Goal: Transaction & Acquisition: Purchase product/service

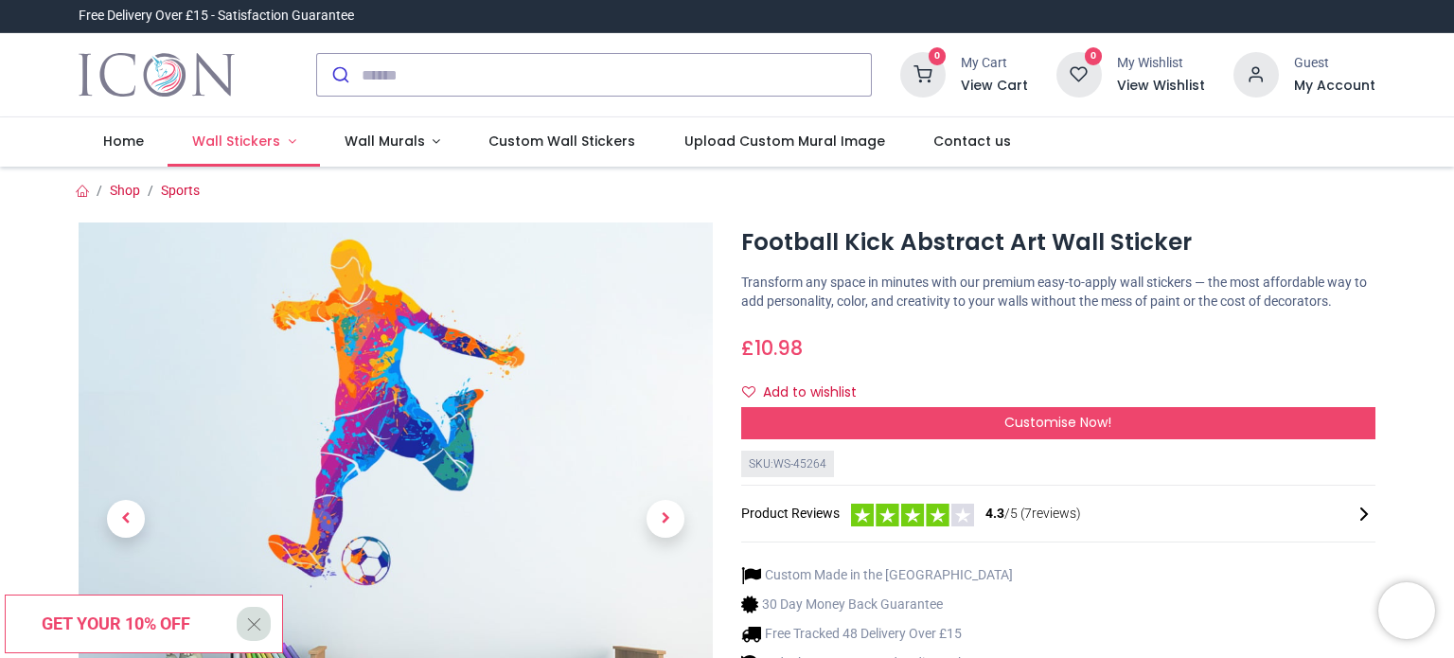
click at [223, 137] on span "Wall Stickers" at bounding box center [236, 141] width 88 height 19
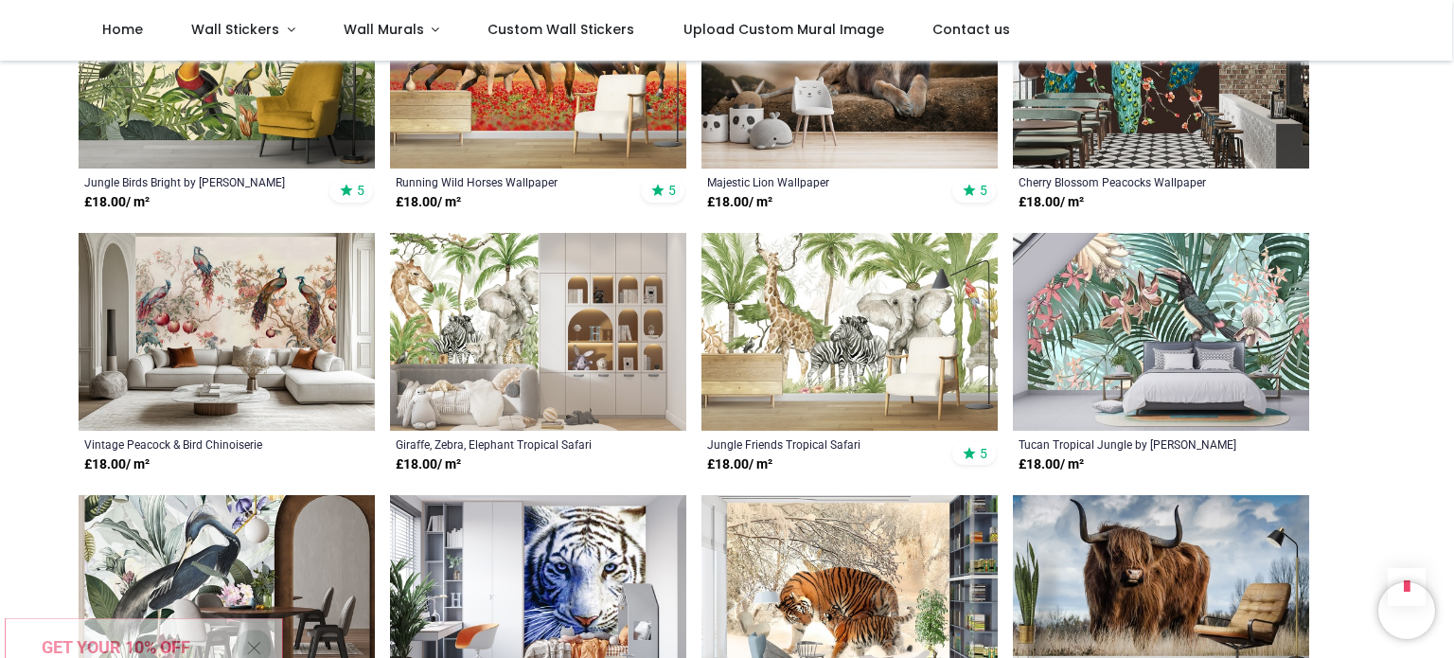
scroll to position [1638, 0]
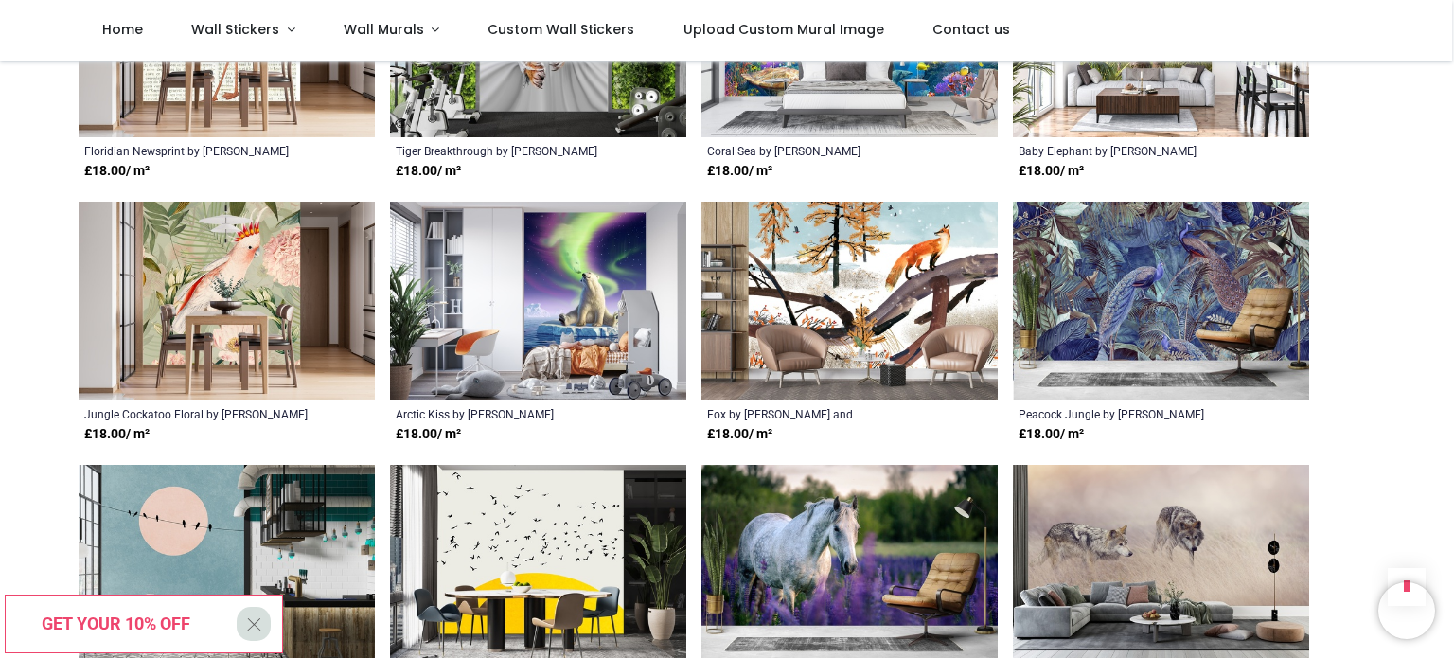
scroll to position [3492, 0]
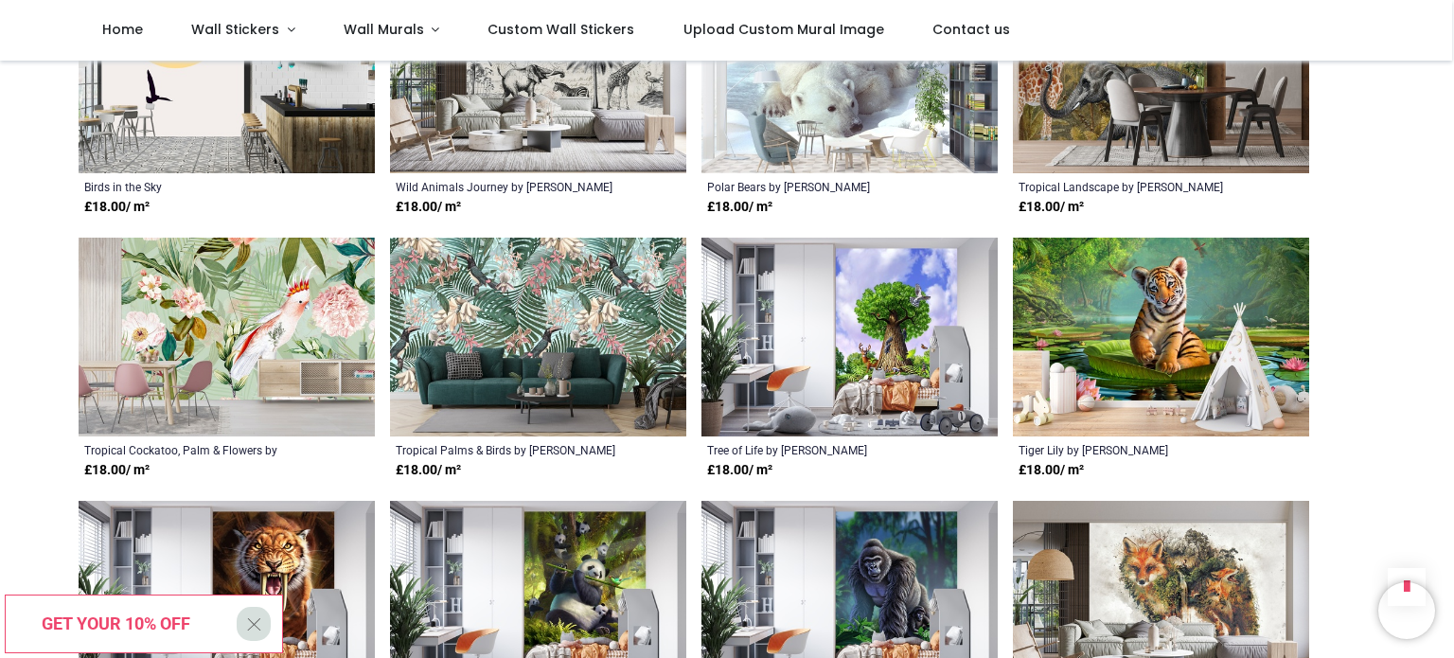
scroll to position [6087, 0]
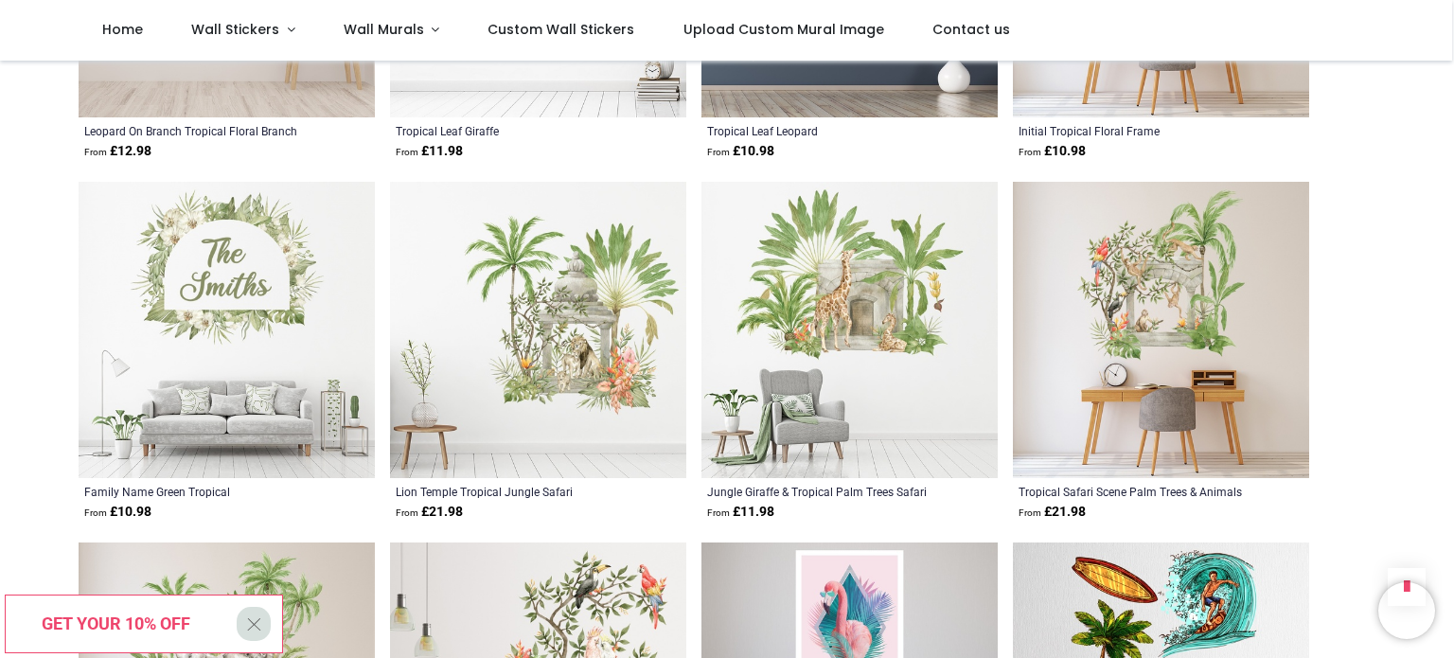
scroll to position [2115, 0]
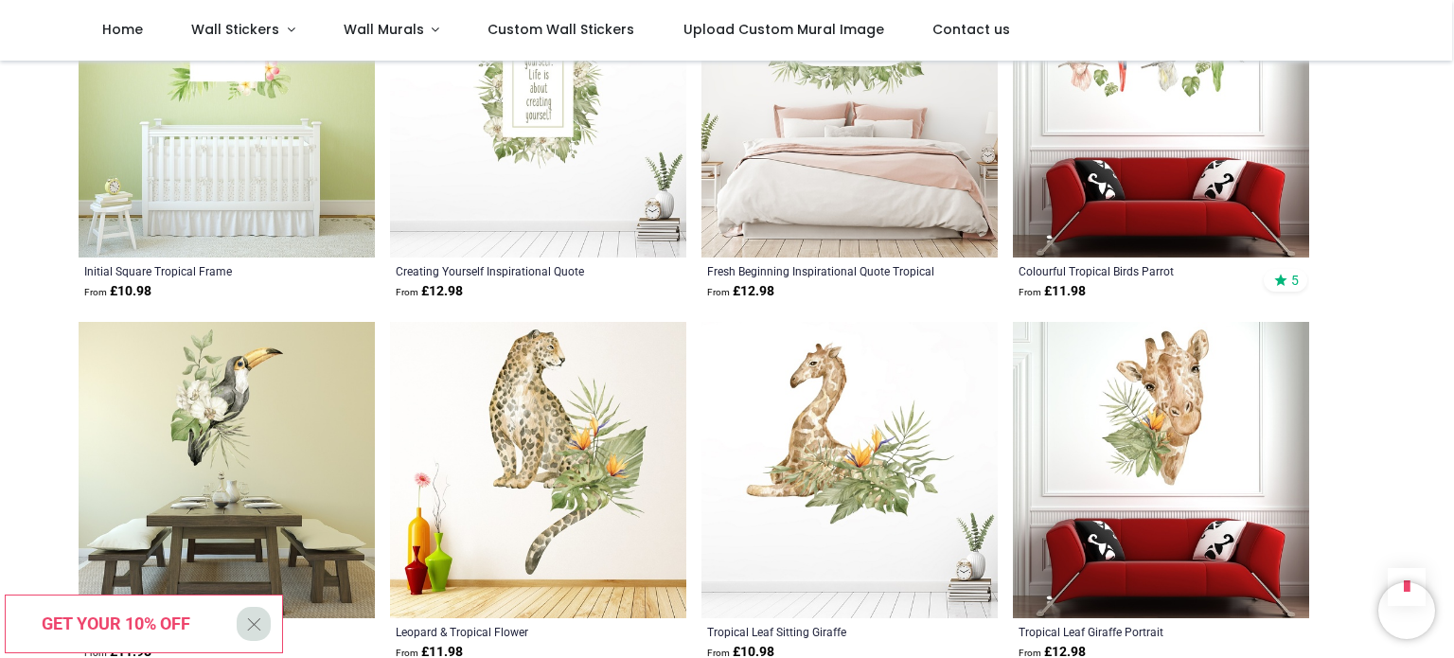
scroll to position [4840, 0]
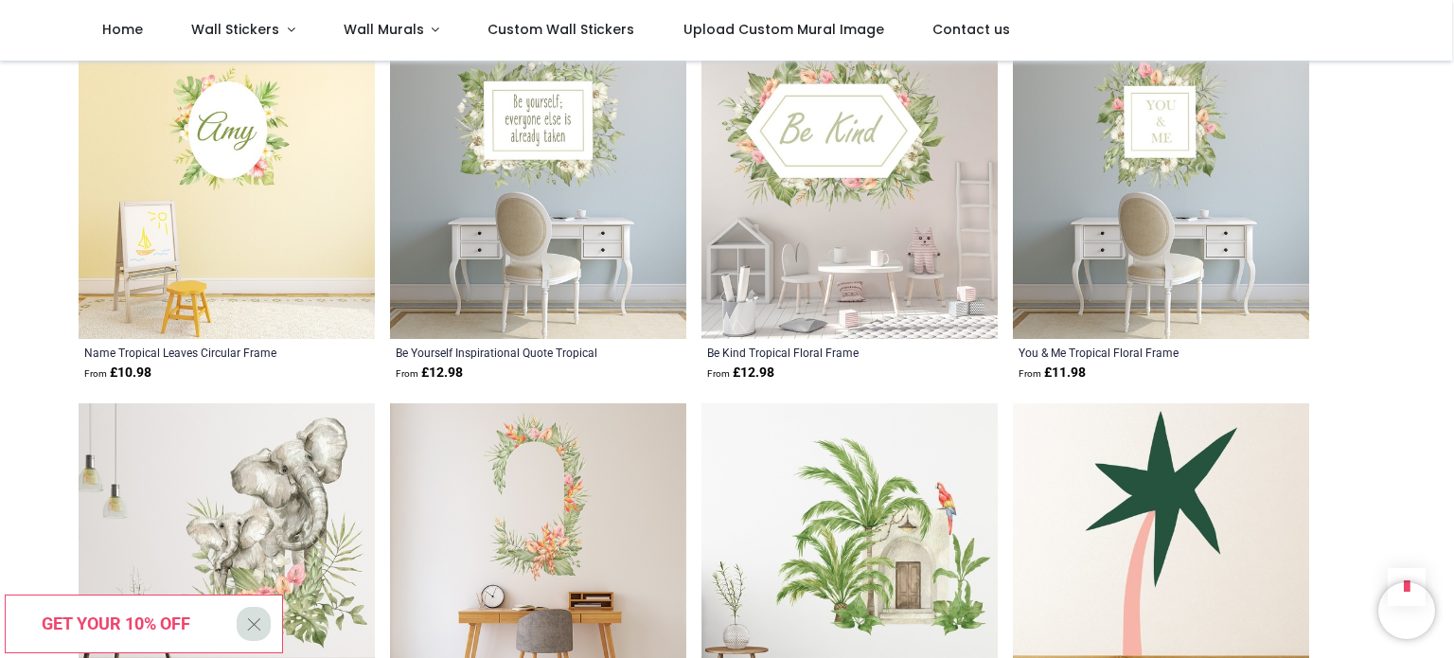
scroll to position [3674, 0]
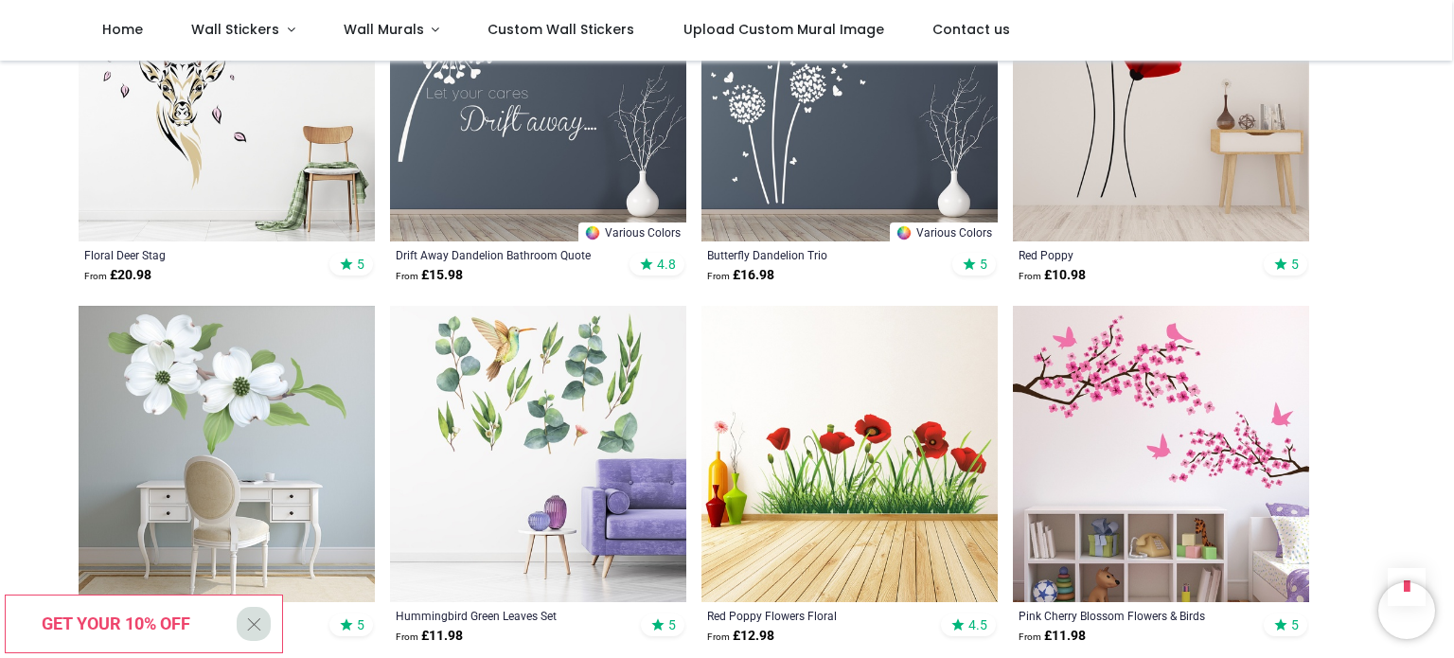
scroll to position [1579, 0]
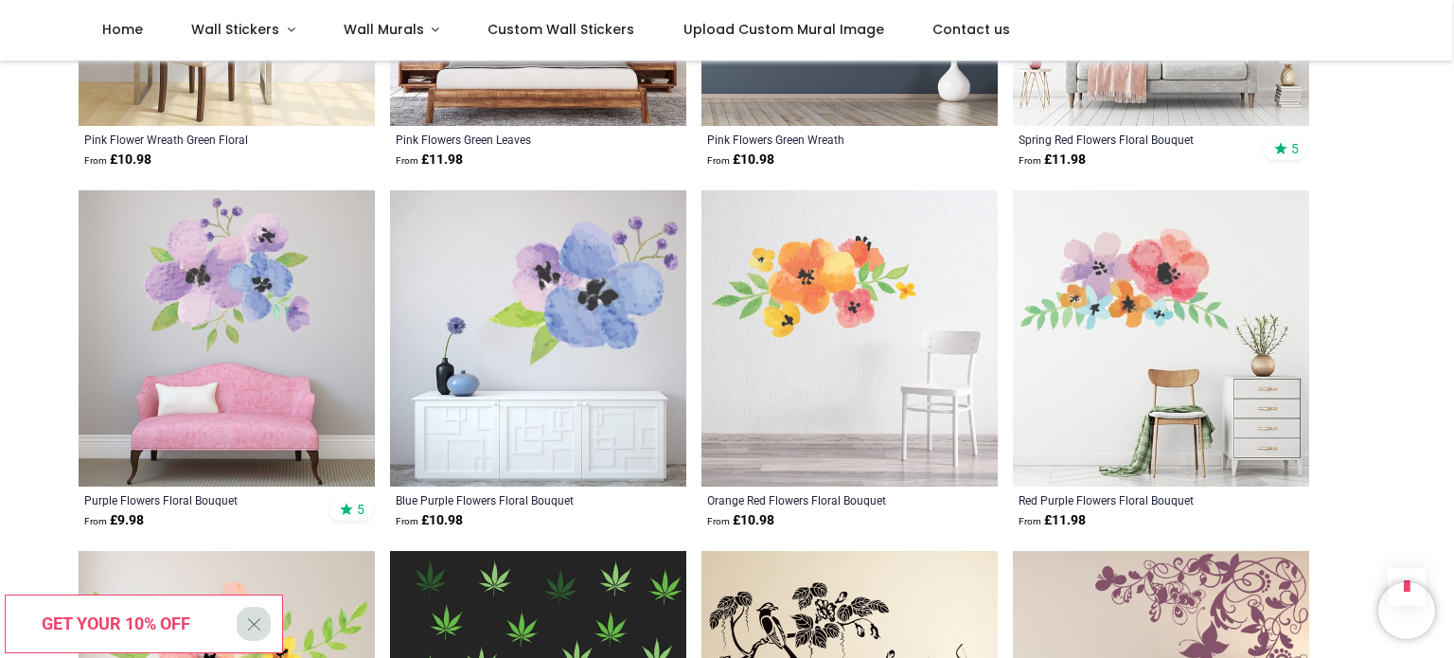
scroll to position [3855, 0]
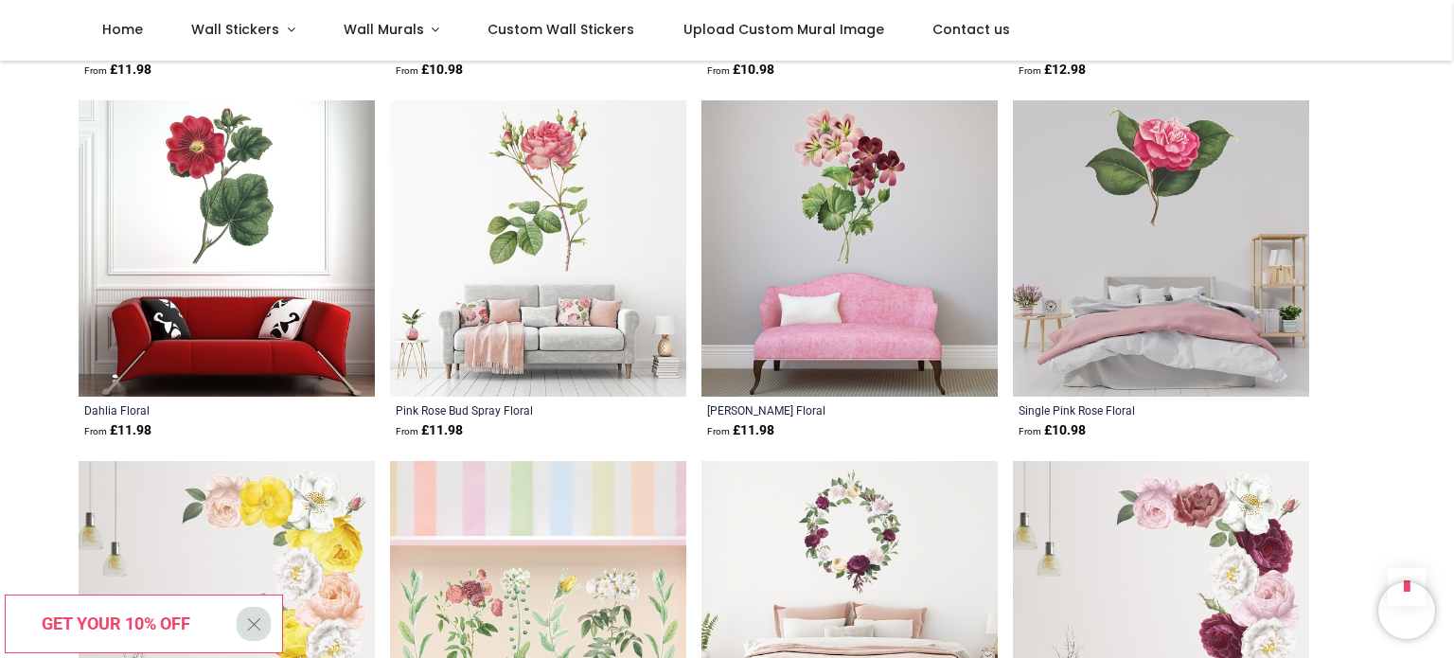
scroll to position [6482, 0]
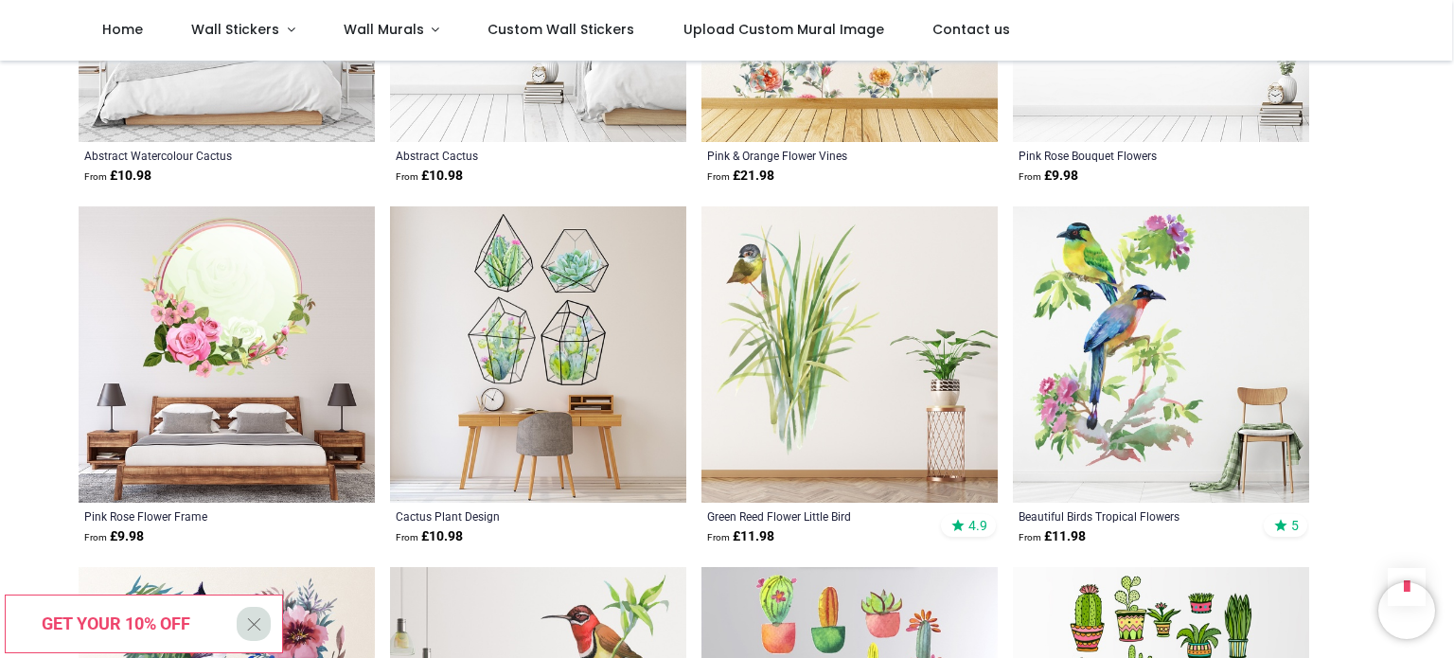
scroll to position [9256, 0]
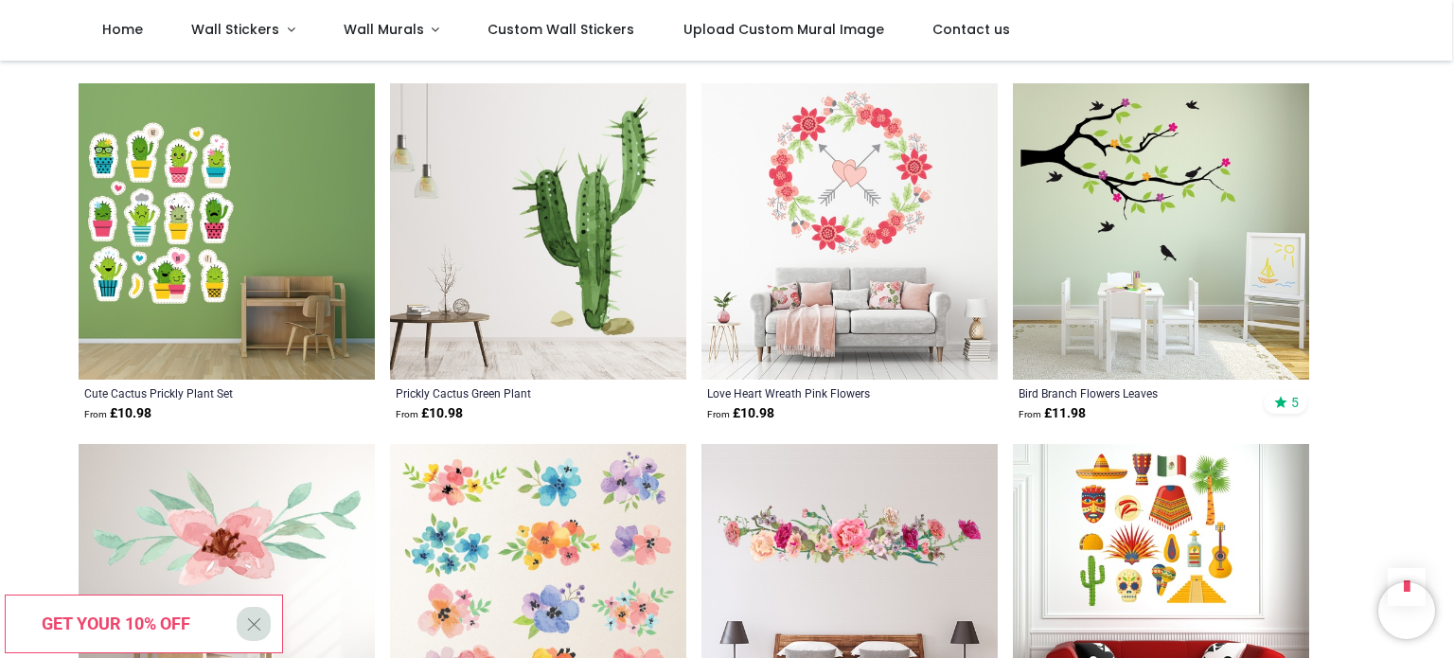
scroll to position [10261, 0]
